Goal: Task Accomplishment & Management: Manage account settings

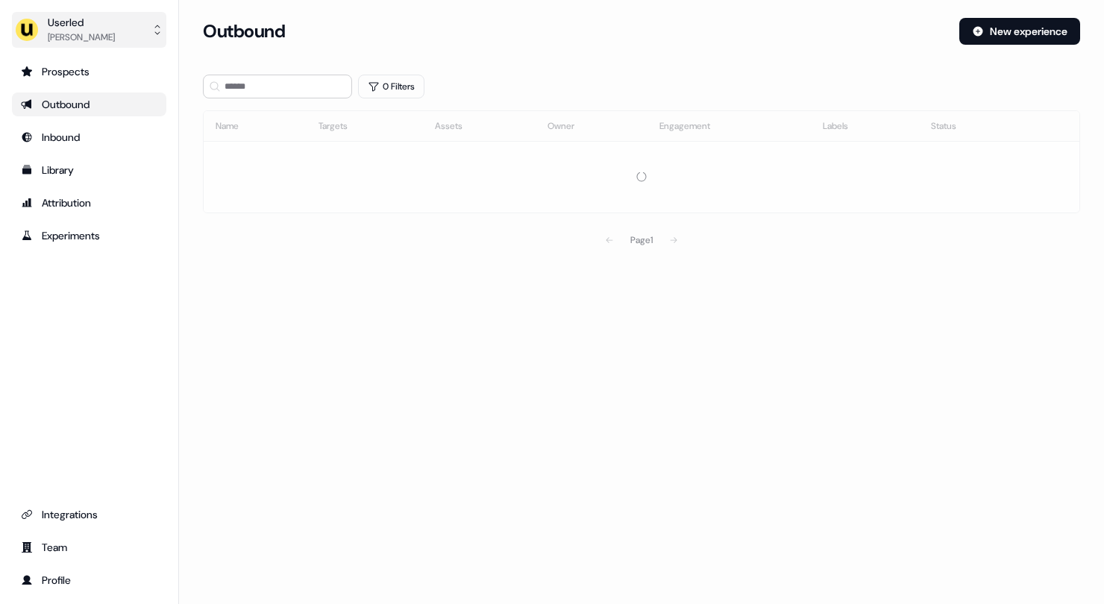
click at [115, 40] on button "Userled [PERSON_NAME]" at bounding box center [89, 30] width 154 height 36
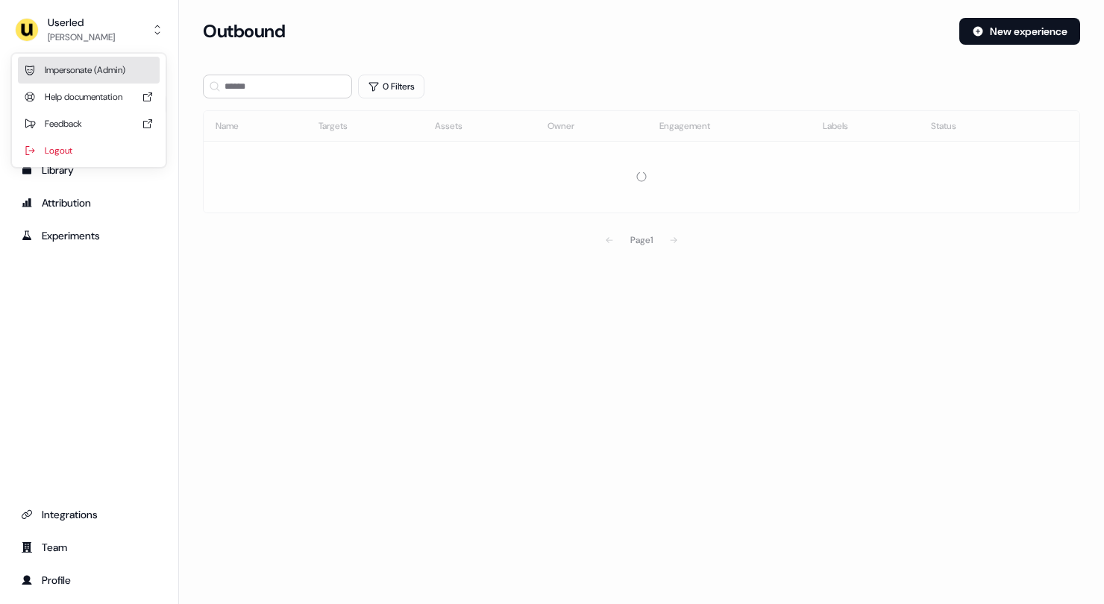
click at [122, 76] on div "Impersonate (Admin)" at bounding box center [89, 70] width 142 height 27
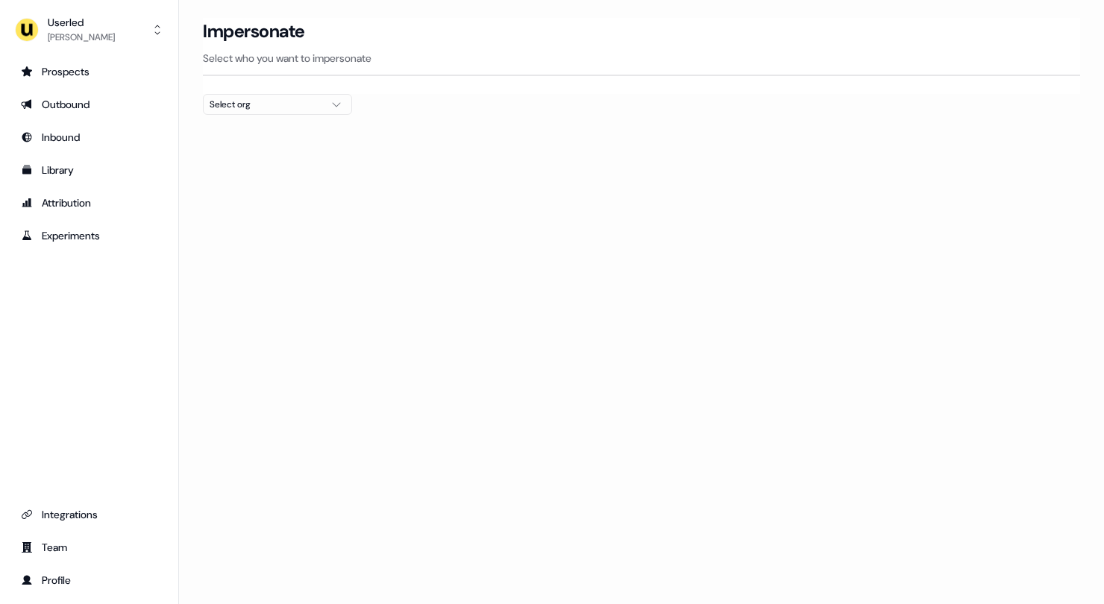
click at [302, 113] on button "Select org" at bounding box center [277, 104] width 149 height 21
type input "*****"
click at [282, 156] on div "Labelbox" at bounding box center [278, 158] width 148 height 24
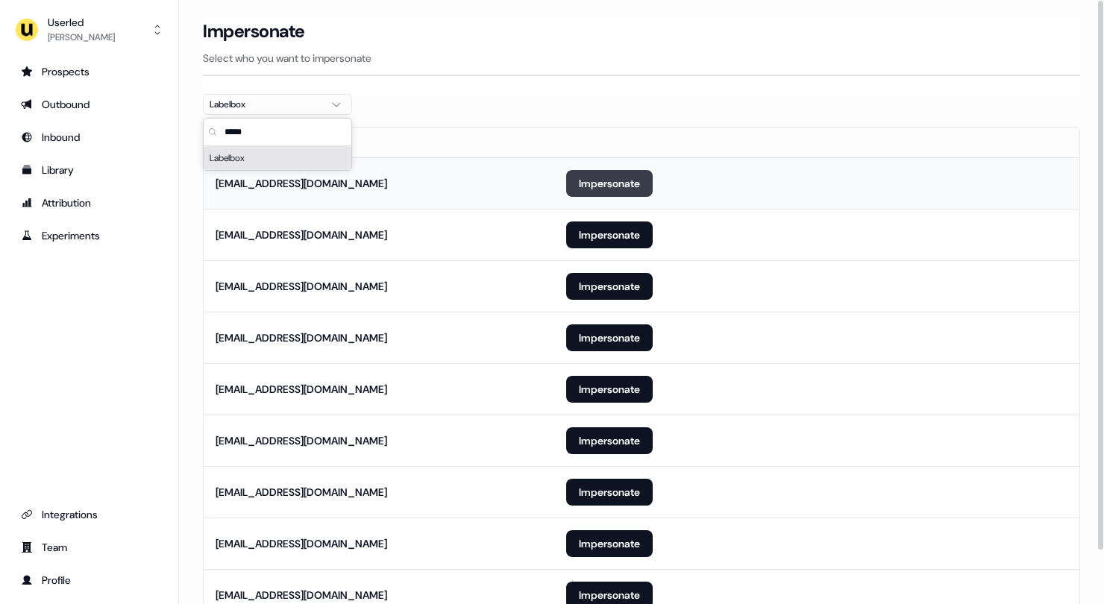
click at [580, 171] on button "Impersonate" at bounding box center [609, 183] width 87 height 27
